Goal: Task Accomplishment & Management: Manage account settings

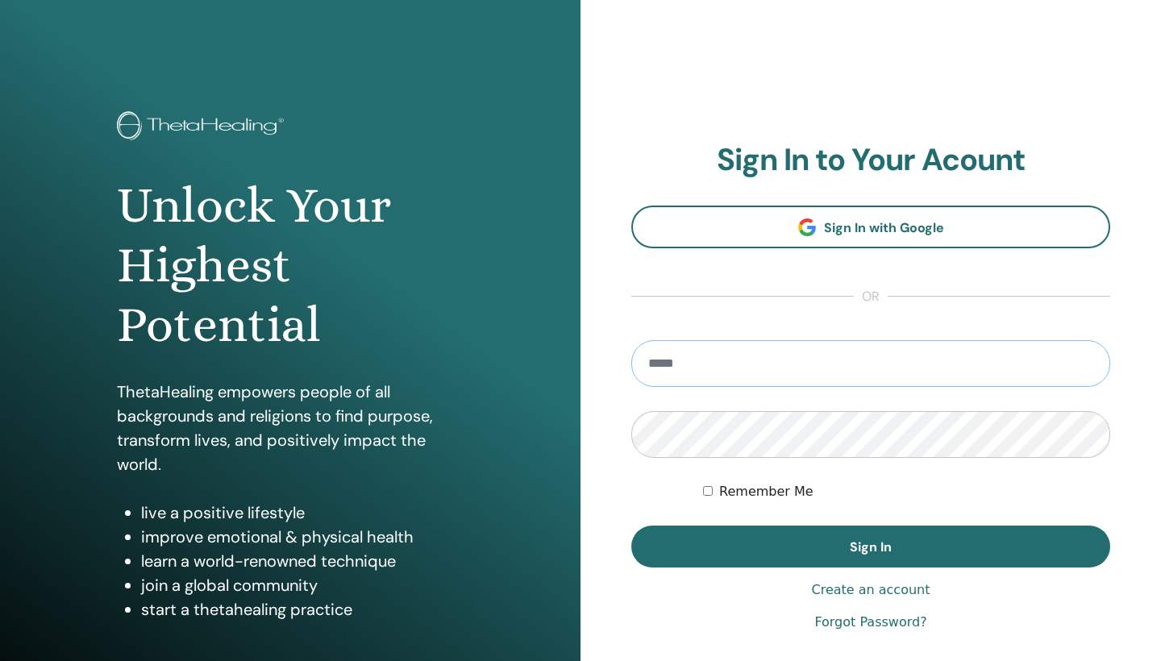
type input "**********"
click at [871, 547] on button "Sign In" at bounding box center [871, 547] width 479 height 42
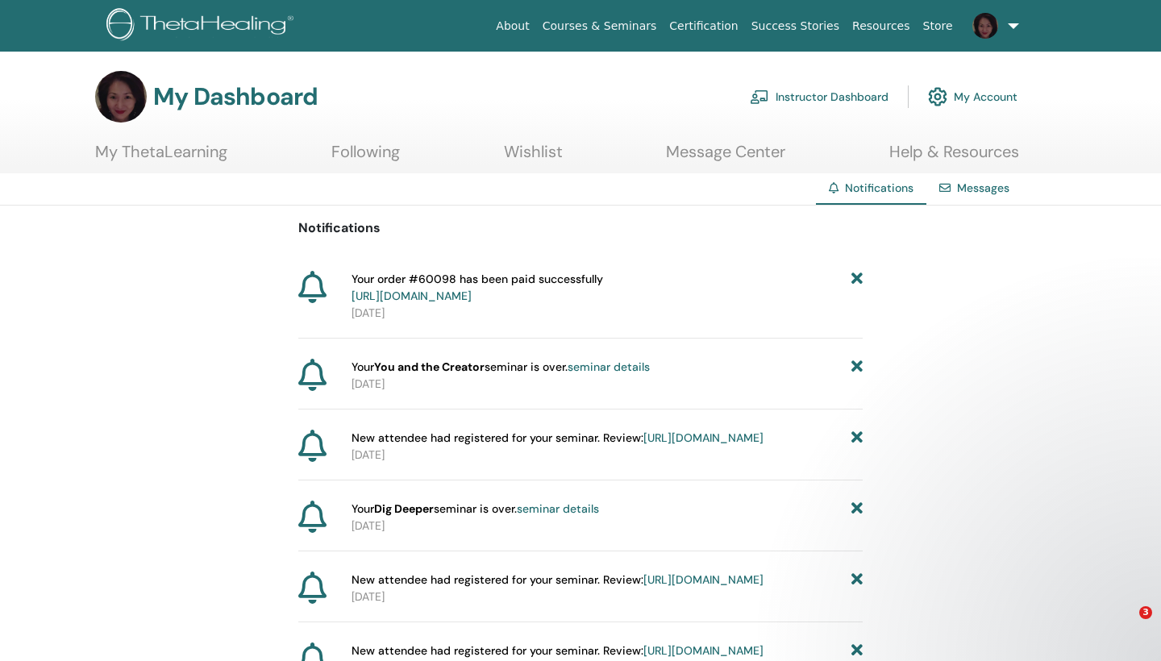
click at [819, 94] on link "Instructor Dashboard" at bounding box center [819, 96] width 139 height 35
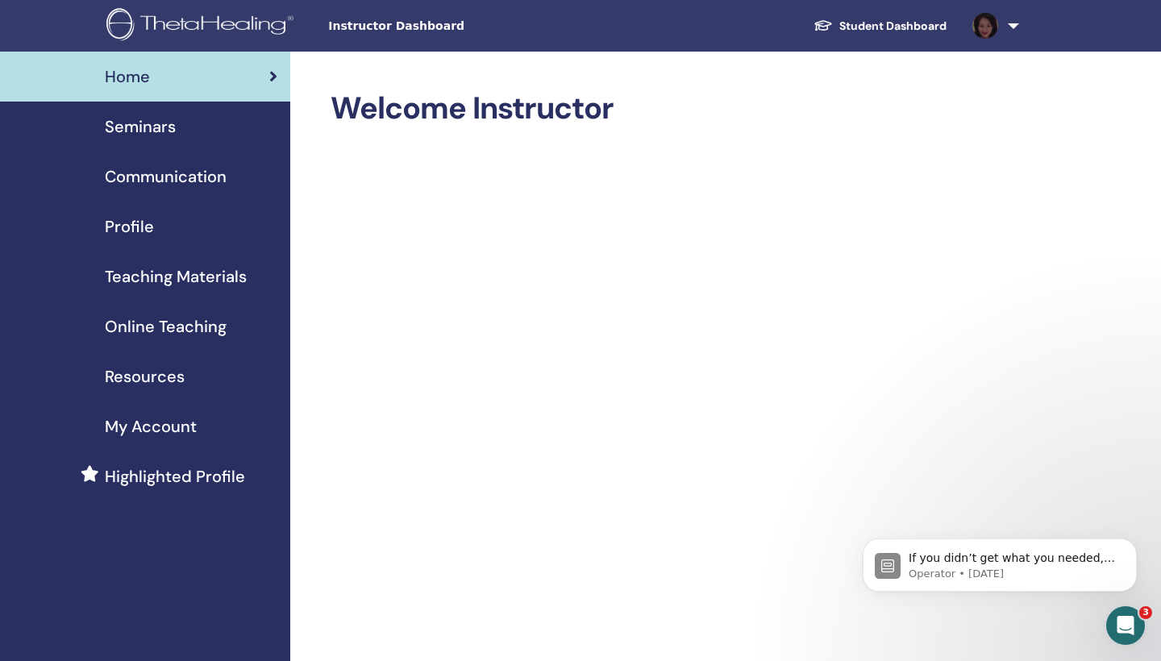
click at [172, 278] on span "Teaching Materials" at bounding box center [176, 277] width 142 height 24
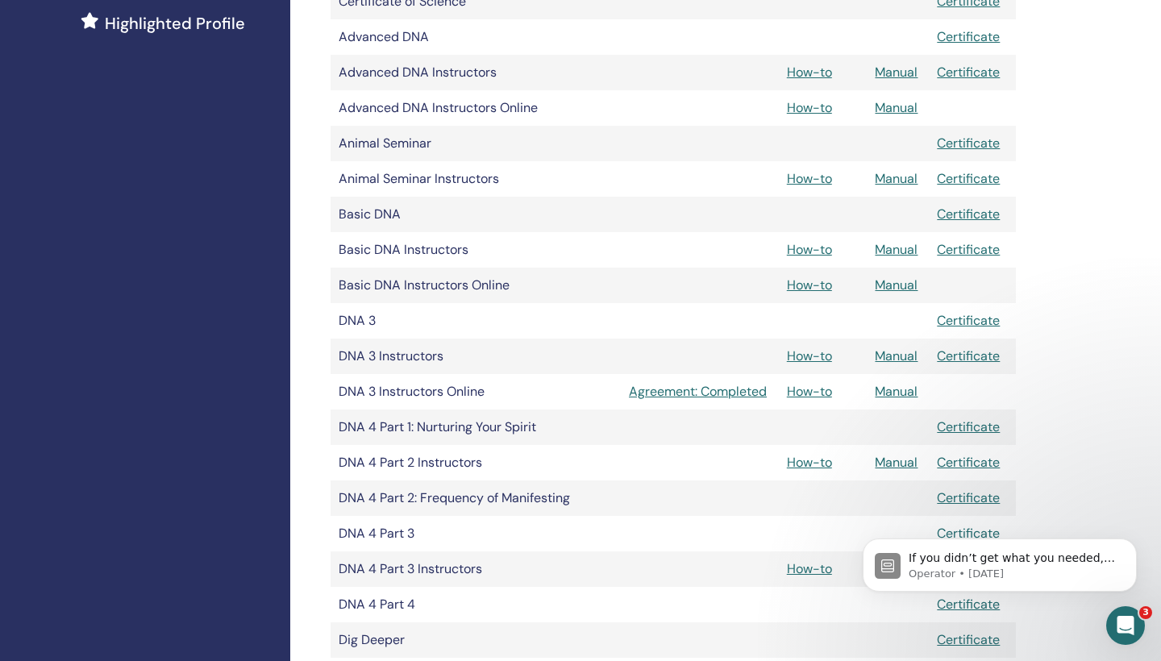
click at [894, 248] on link "Manual" at bounding box center [896, 249] width 43 height 17
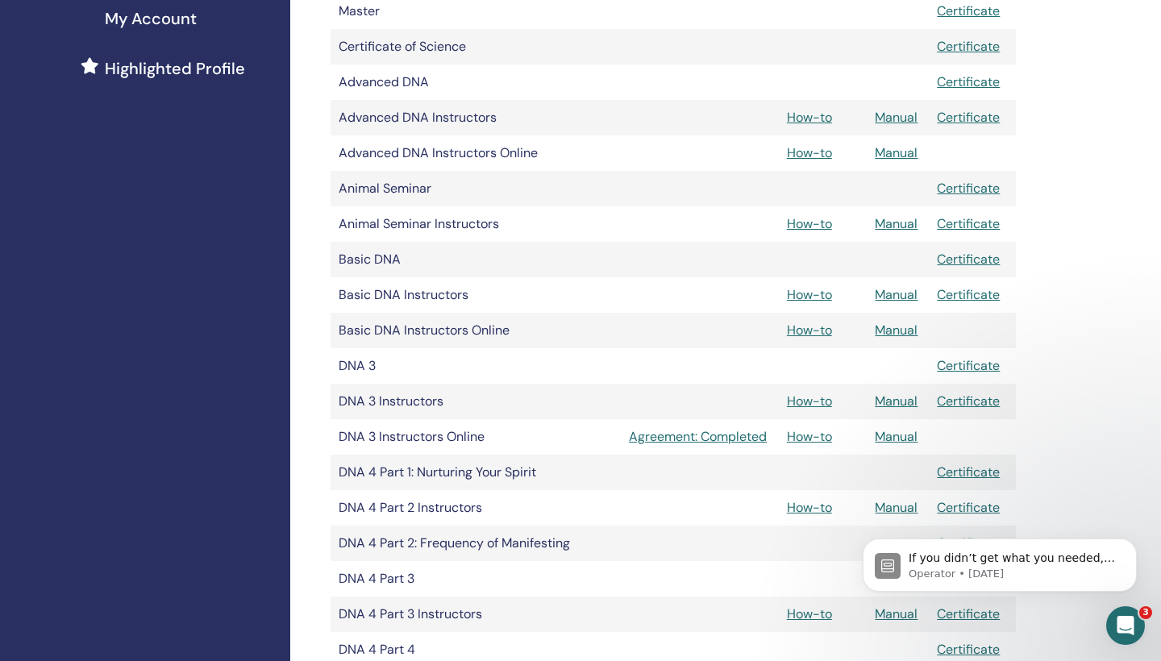
scroll to position [409, 0]
click at [891, 151] on link "Manual" at bounding box center [896, 152] width 43 height 17
click at [901, 327] on link "Manual" at bounding box center [896, 329] width 43 height 17
